Goal: Task Accomplishment & Management: Use online tool/utility

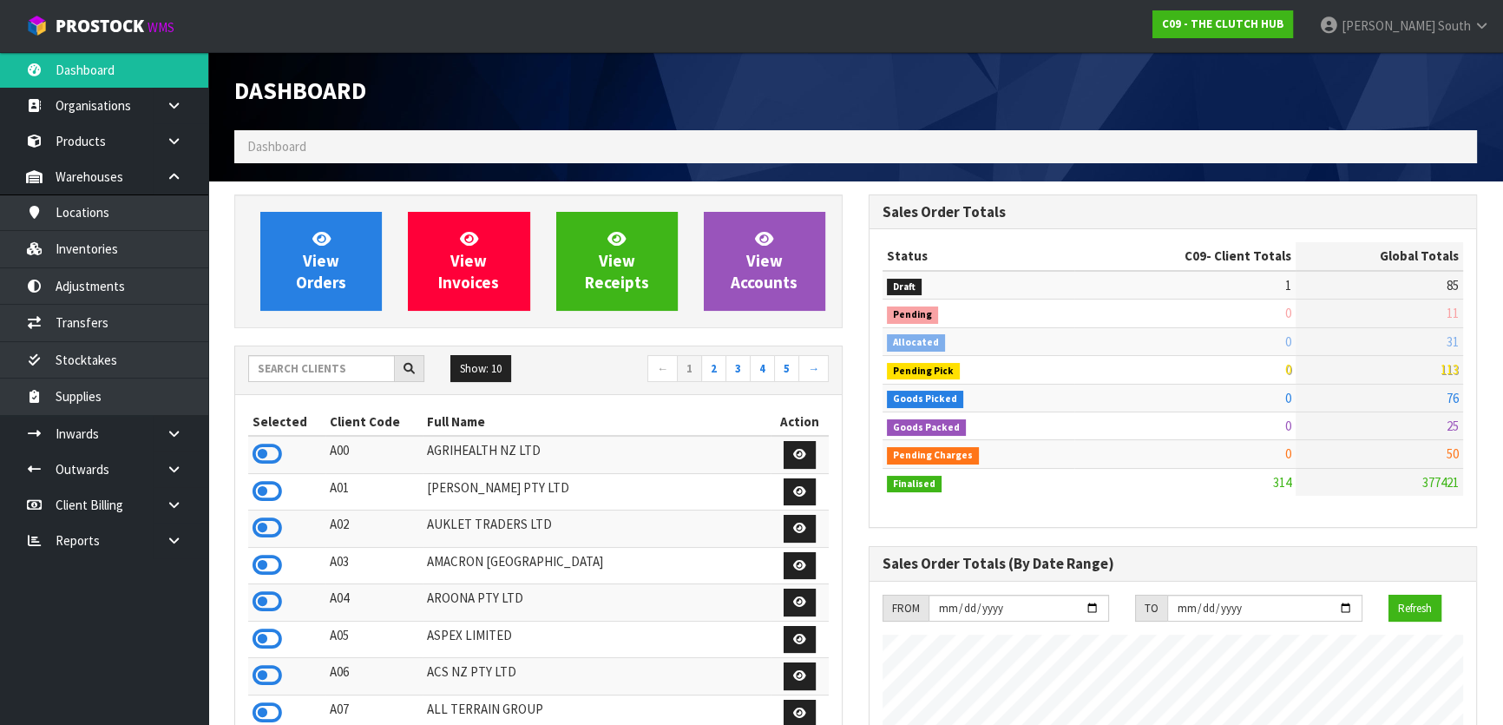
scroll to position [1312, 634]
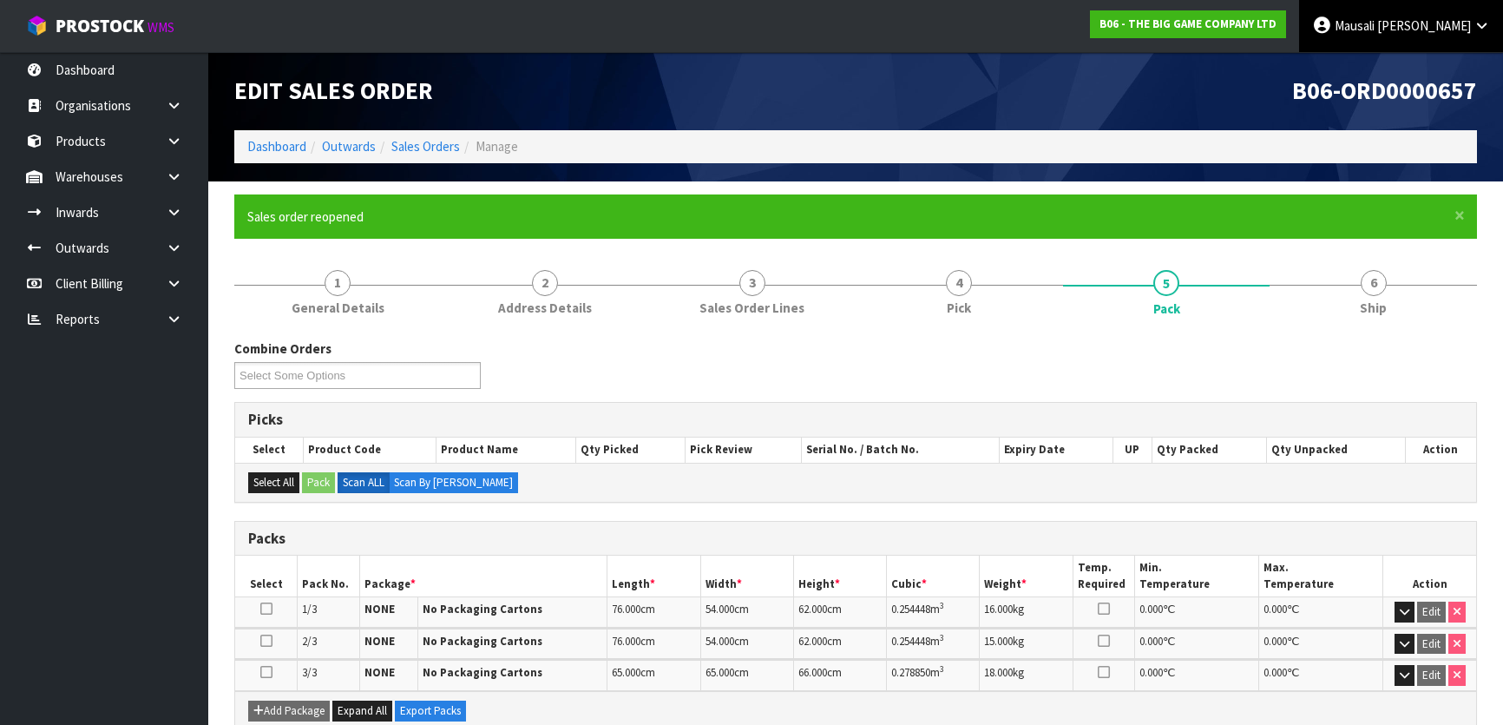
scroll to position [139, 0]
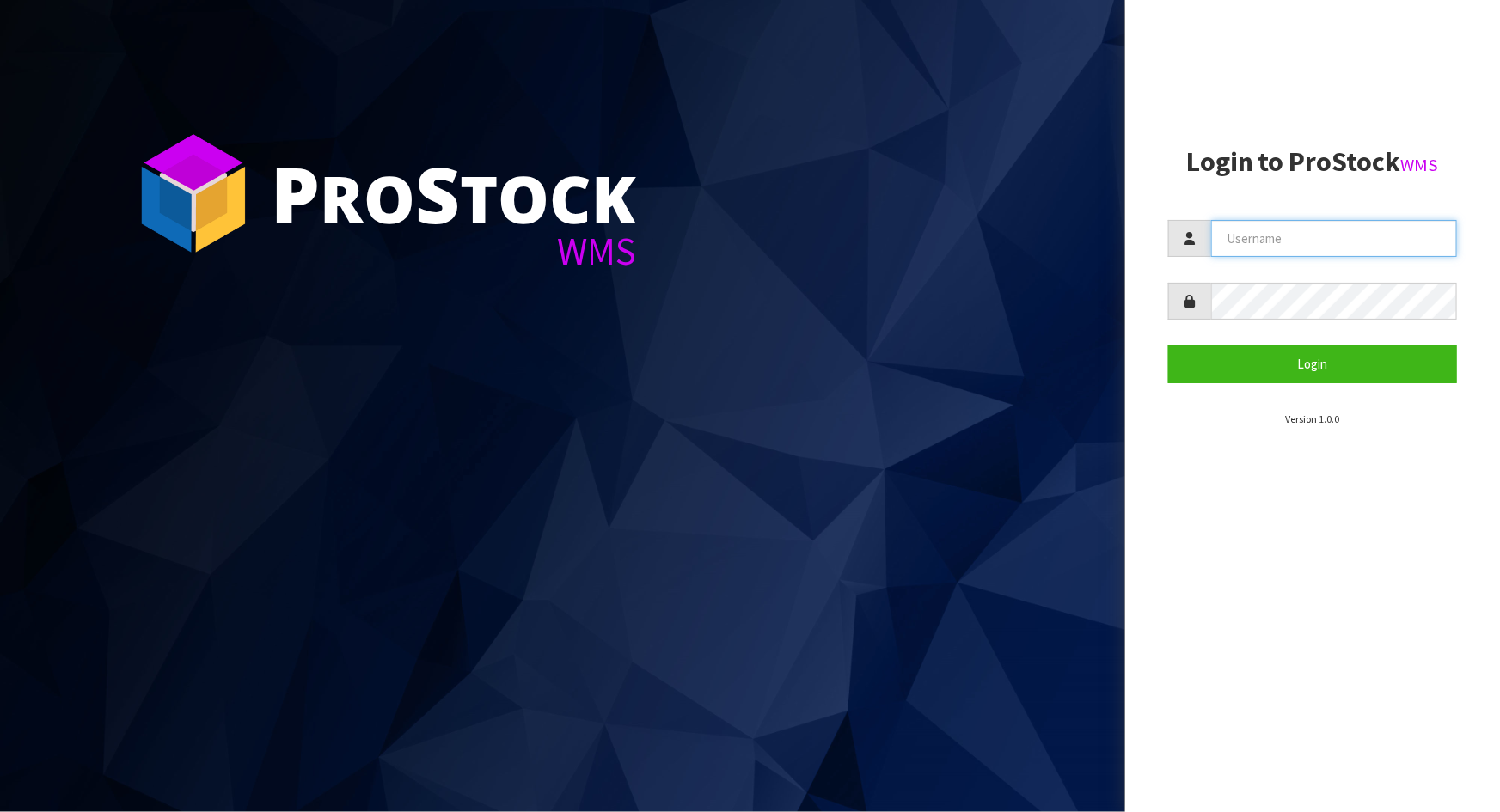
click at [1259, 226] on input "text" at bounding box center [1335, 238] width 246 height 37
type input "michael"
click at [1168, 346] on button "Login" at bounding box center [1313, 363] width 289 height 37
